Goal: Information Seeking & Learning: Find specific fact

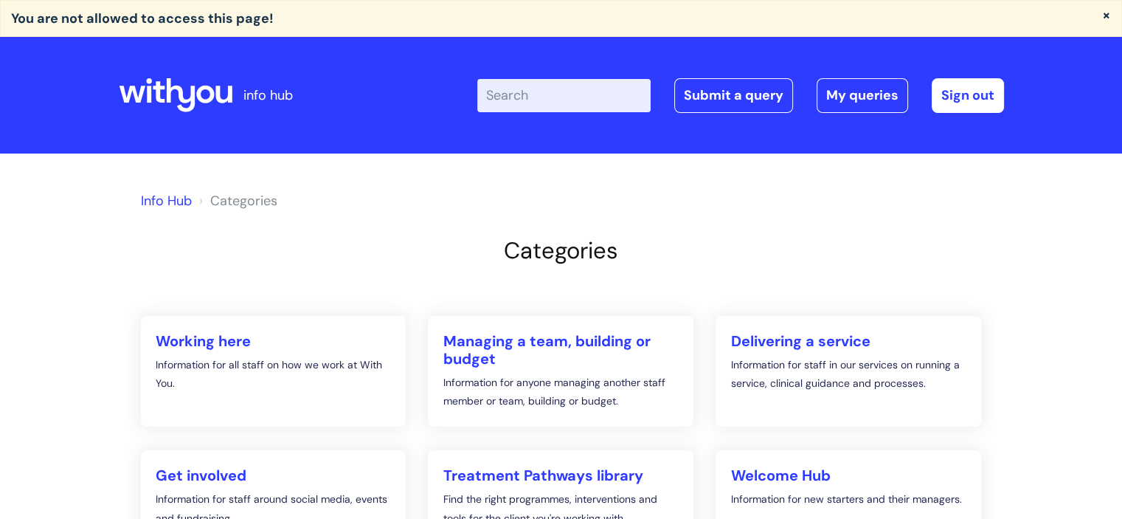
click at [569, 104] on input "Enter your search term here..." at bounding box center [563, 95] width 173 height 32
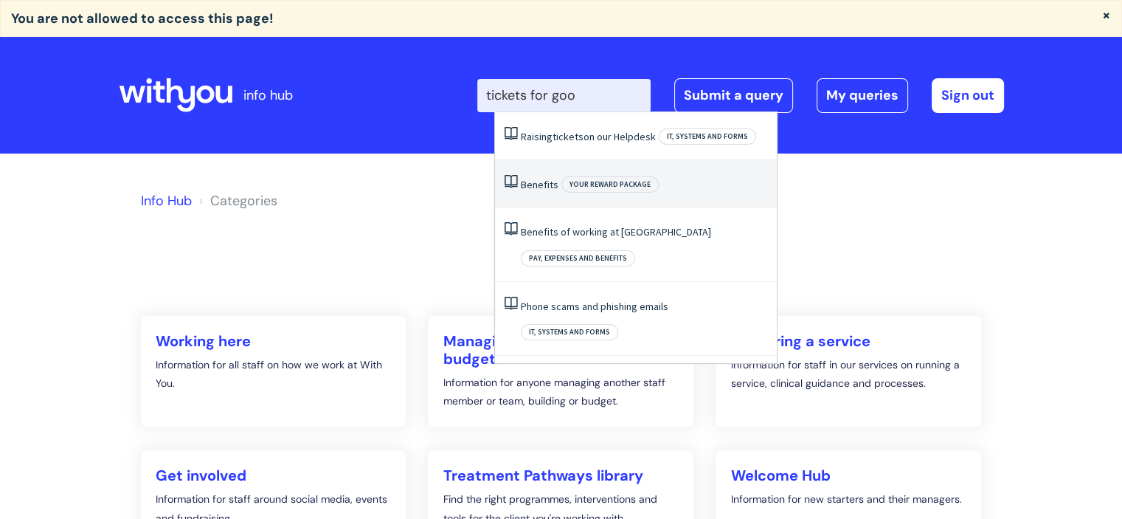
type input "tickets for good"
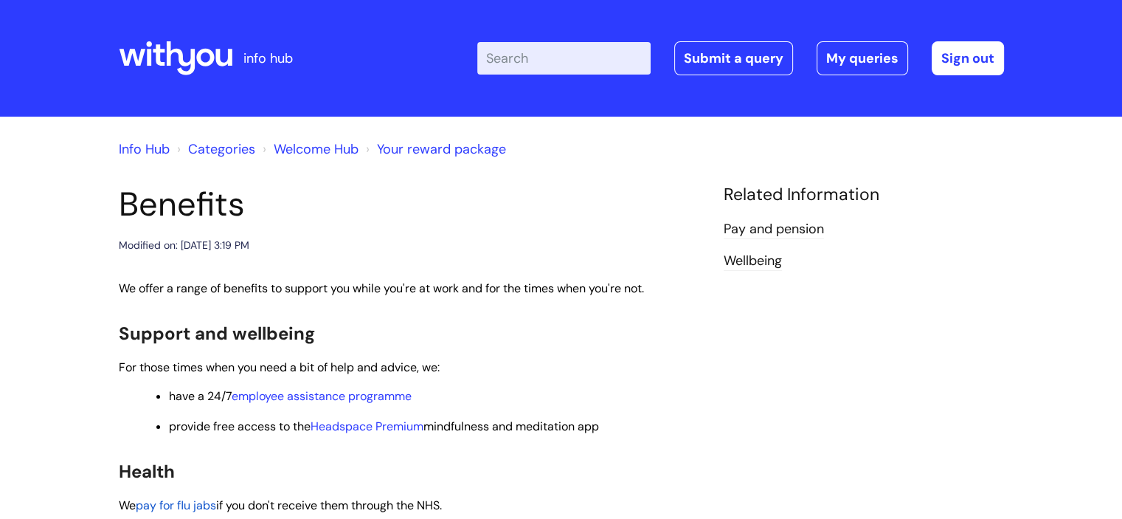
drag, startPoint x: 0, startPoint y: 0, endPoint x: 760, endPoint y: 111, distance: 767.9
click at [760, 111] on div "info hub Enter your search term here... Search Submit a query My queries Welcom…" at bounding box center [561, 259] width 1122 height 519
click at [561, 58] on input "Enter your search term here..." at bounding box center [563, 58] width 173 height 32
type input "tickets"
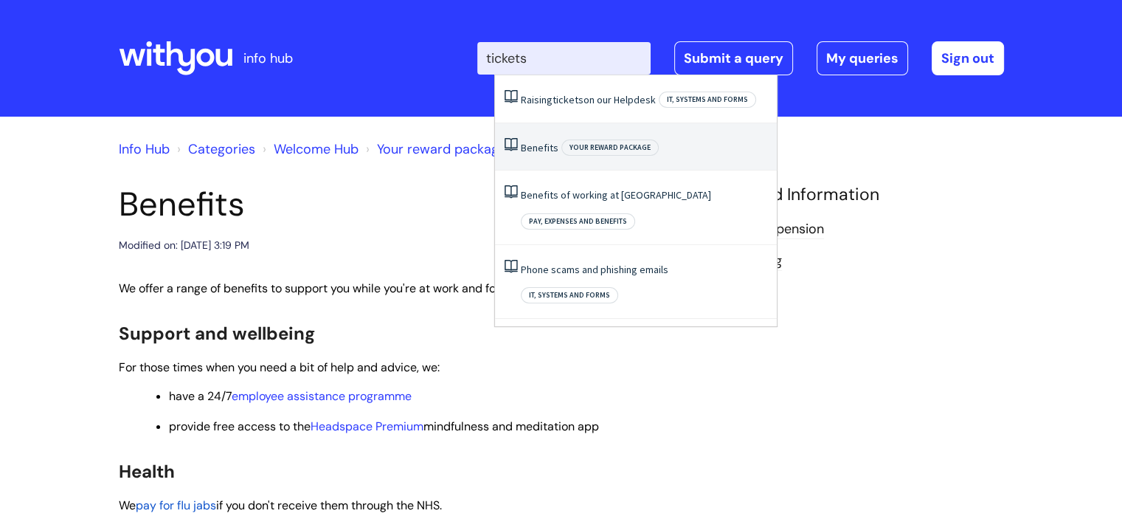
click at [537, 145] on link "Benefits" at bounding box center [540, 147] width 38 height 13
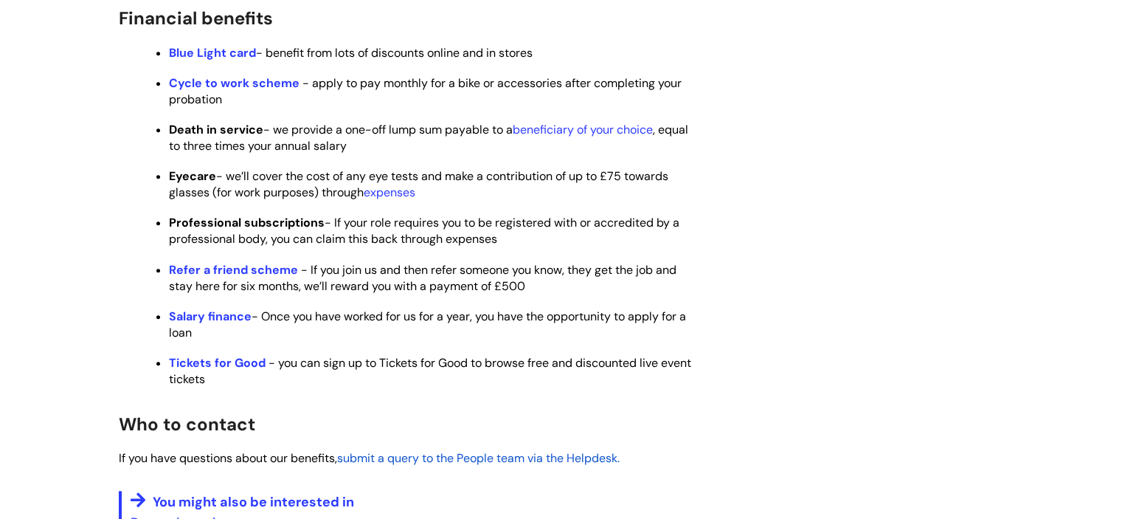
scroll to position [859, 0]
click at [238, 370] on strong "Tickets for Good" at bounding box center [217, 362] width 97 height 15
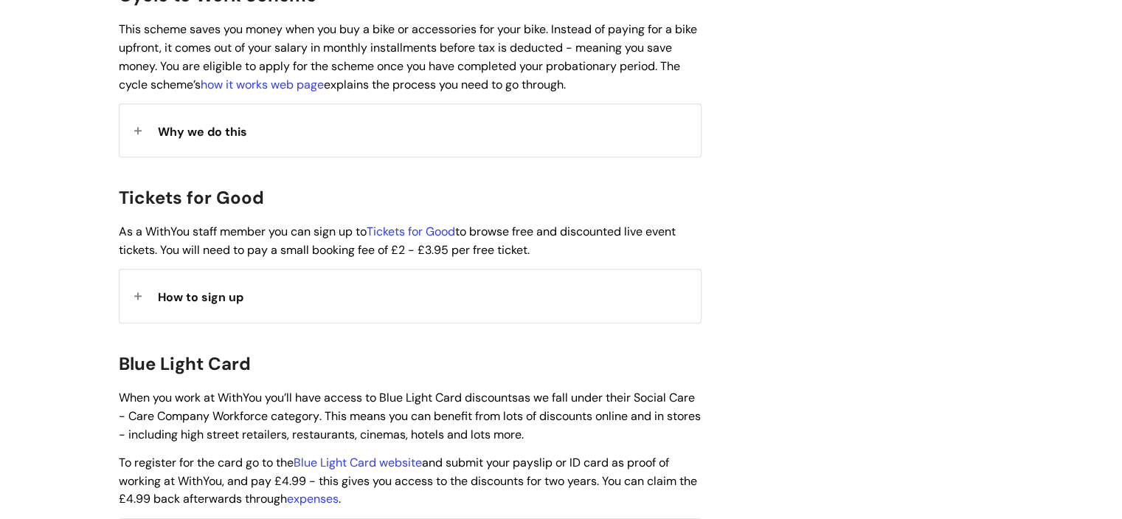
scroll to position [1253, 0]
click at [420, 223] on link "Tickets for Good" at bounding box center [411, 230] width 89 height 15
